Goal: Task Accomplishment & Management: Manage account settings

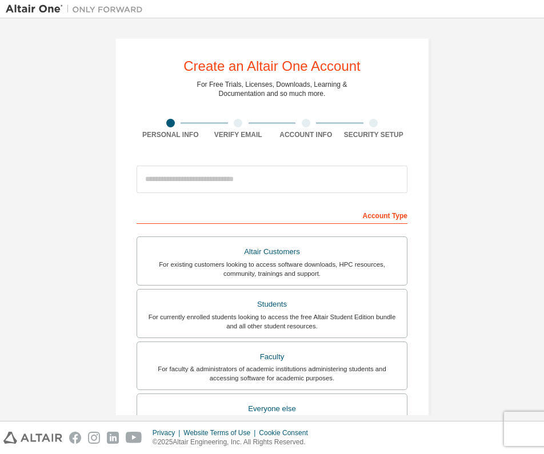
click at [41, 9] on img at bounding box center [77, 8] width 143 height 11
click at [85, 13] on img at bounding box center [77, 8] width 143 height 11
click at [47, 12] on img at bounding box center [77, 8] width 143 height 11
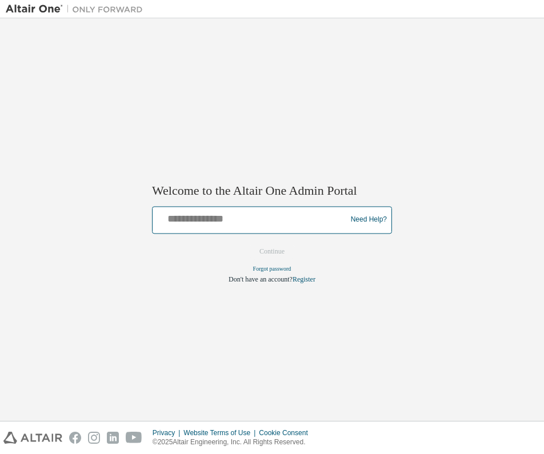
click at [199, 225] on input "text" at bounding box center [251, 217] width 188 height 17
type input "**********"
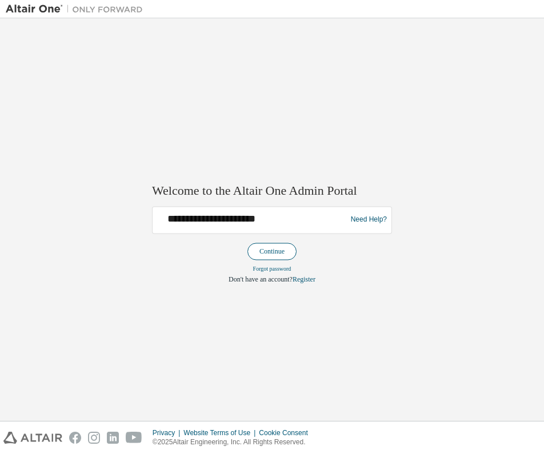
click at [275, 246] on button "Continue" at bounding box center [272, 251] width 49 height 17
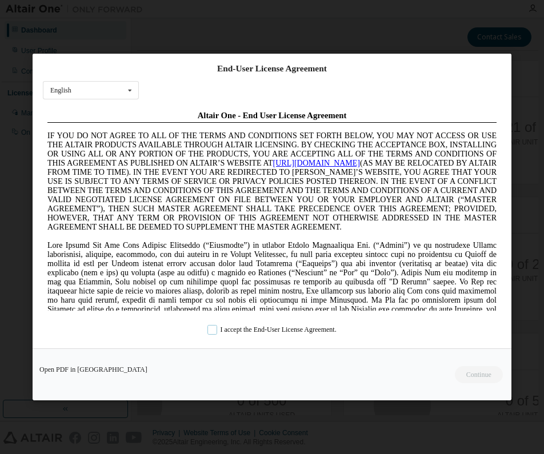
click at [212, 330] on label "I accept the End-User License Agreement." at bounding box center [271, 330] width 129 height 10
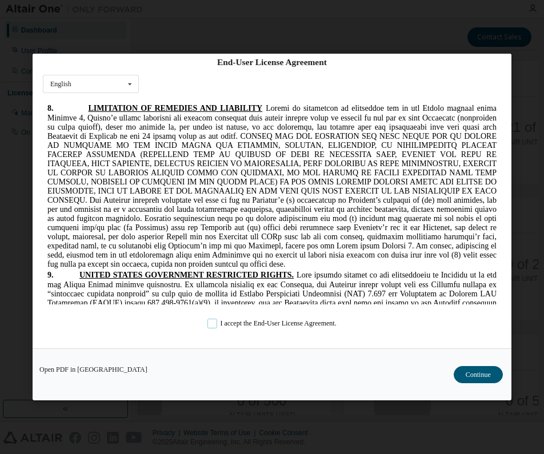
scroll to position [8, 0]
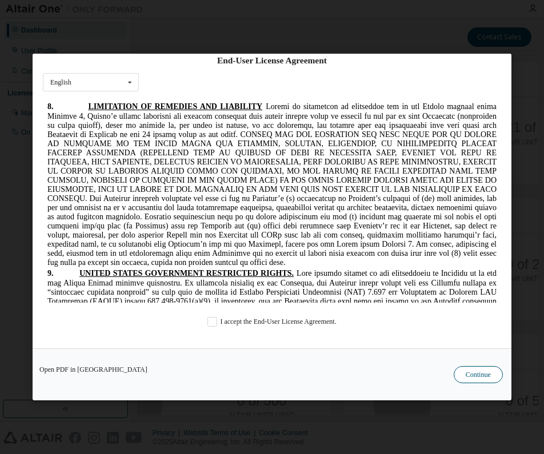
click at [469, 376] on button "Continue" at bounding box center [478, 374] width 49 height 17
